Goal: Navigation & Orientation: Find specific page/section

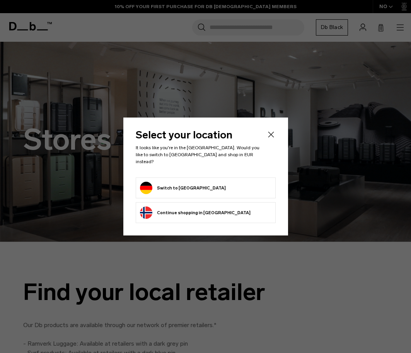
click at [160, 185] on button "Switch to [GEOGRAPHIC_DATA]" at bounding box center [183, 188] width 86 height 12
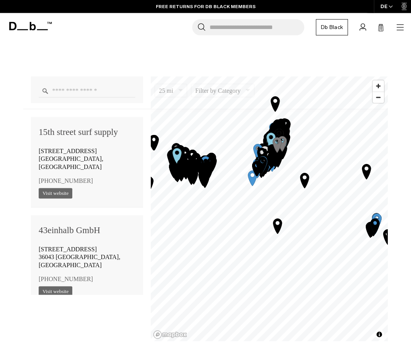
scroll to position [434, 0]
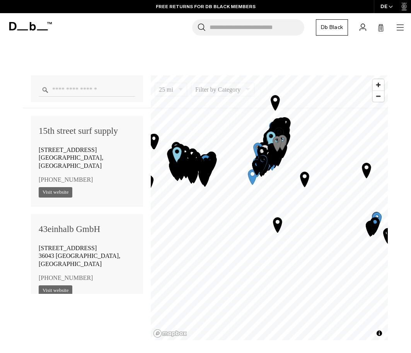
click at [108, 87] on input "Enter a location" at bounding box center [87, 90] width 97 height 14
type input "********"
click button "Clear" at bounding box center [0, 0] width 0 height 0
click at [104, 87] on input "Enter a location" at bounding box center [87, 90] width 97 height 14
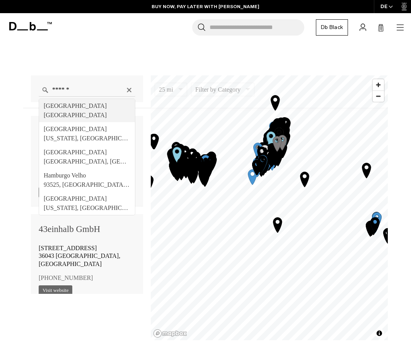
type input "**********"
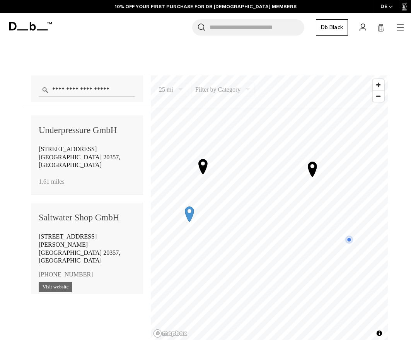
scroll to position [103, 0]
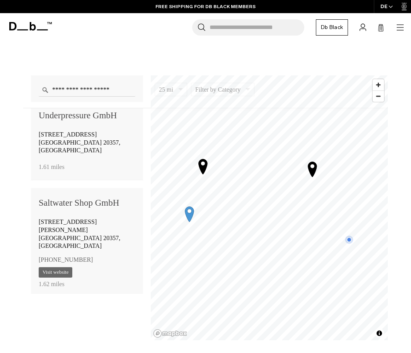
click at [188, 212] on icon "Map marker" at bounding box center [189, 214] width 9 height 15
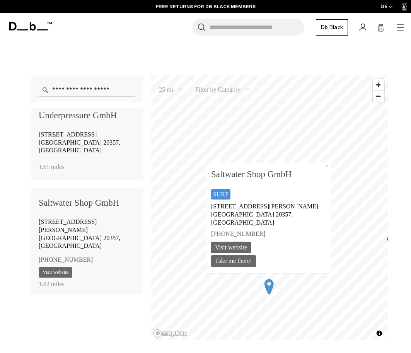
click at [248, 248] on link "Visit website" at bounding box center [231, 247] width 40 height 12
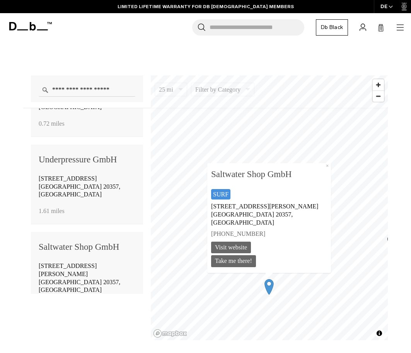
click at [79, 152] on div "Underpressure GmbH" at bounding box center [87, 159] width 97 height 15
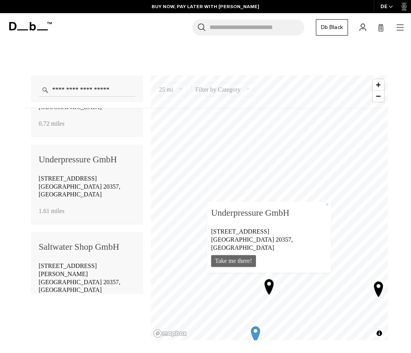
click at [270, 286] on icon "Map marker" at bounding box center [269, 286] width 19 height 19
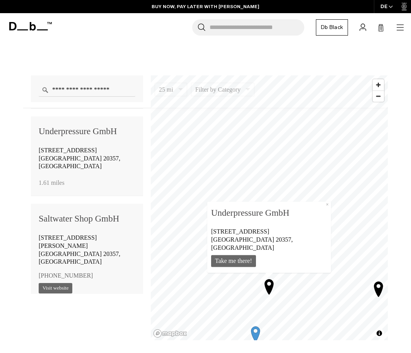
click at [270, 286] on icon "Map marker" at bounding box center [269, 286] width 19 height 19
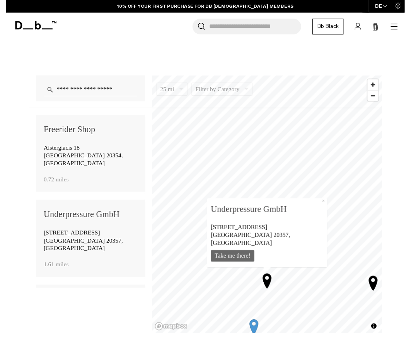
scroll to position [434, 0]
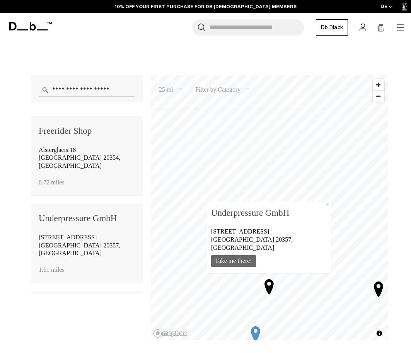
click at [91, 141] on div "Freerider Shop [GEOGRAPHIC_DATA] 18 [GEOGRAPHIC_DATA] 20354, [GEOGRAPHIC_DATA] …" at bounding box center [87, 156] width 112 height 80
